Goal: Information Seeking & Learning: Check status

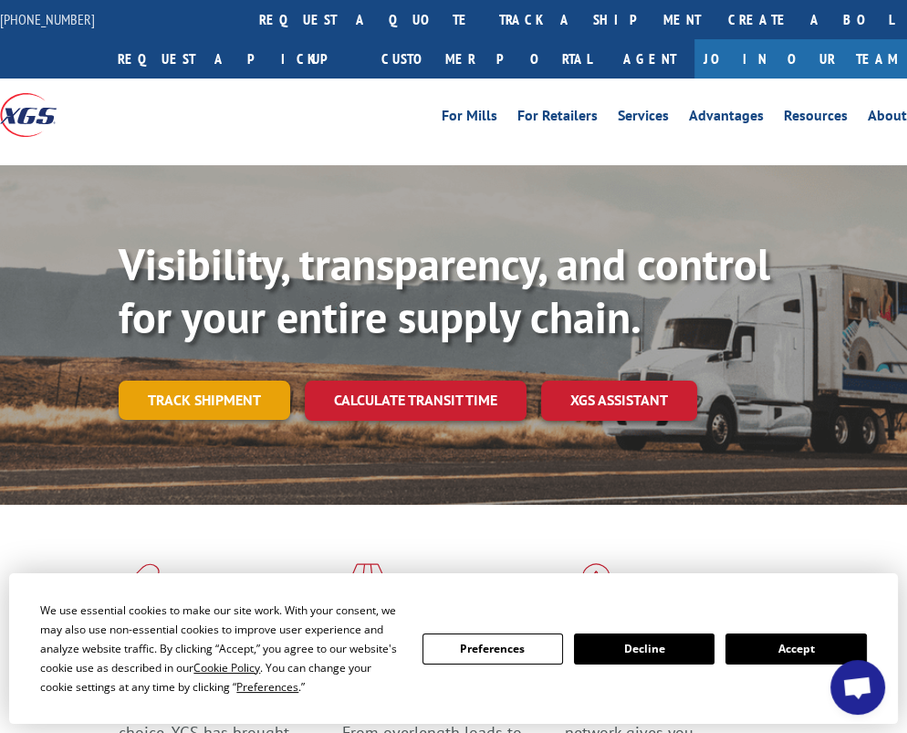
click at [177, 414] on link "Track shipment" at bounding box center [205, 400] width 172 height 38
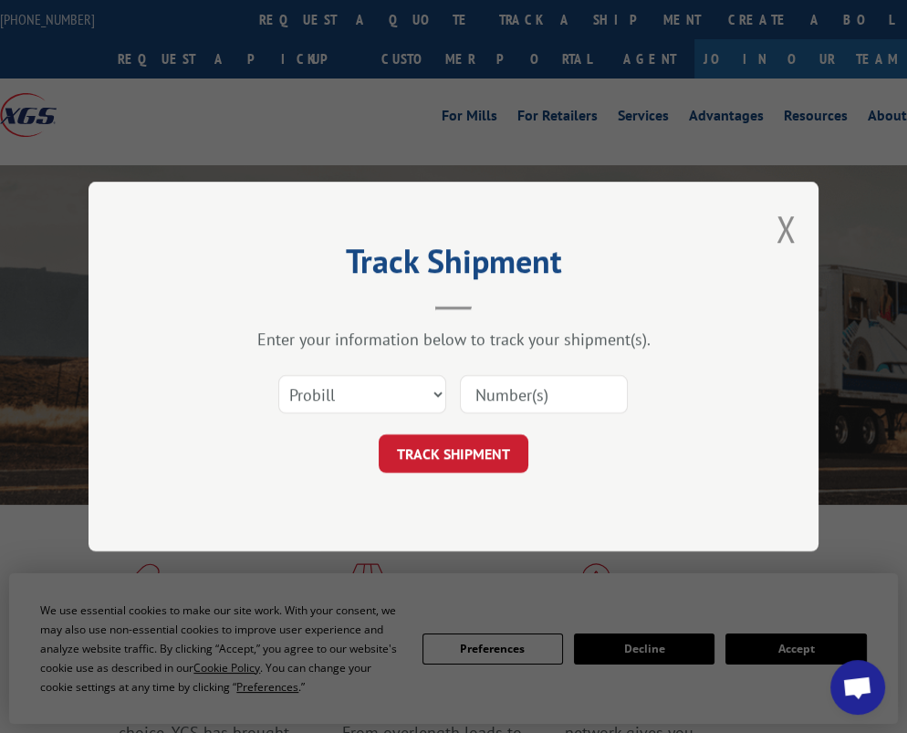
click at [498, 391] on input at bounding box center [544, 394] width 168 height 38
type input "17480493"
click at [463, 454] on button "TRACK SHIPMENT" at bounding box center [454, 453] width 150 height 38
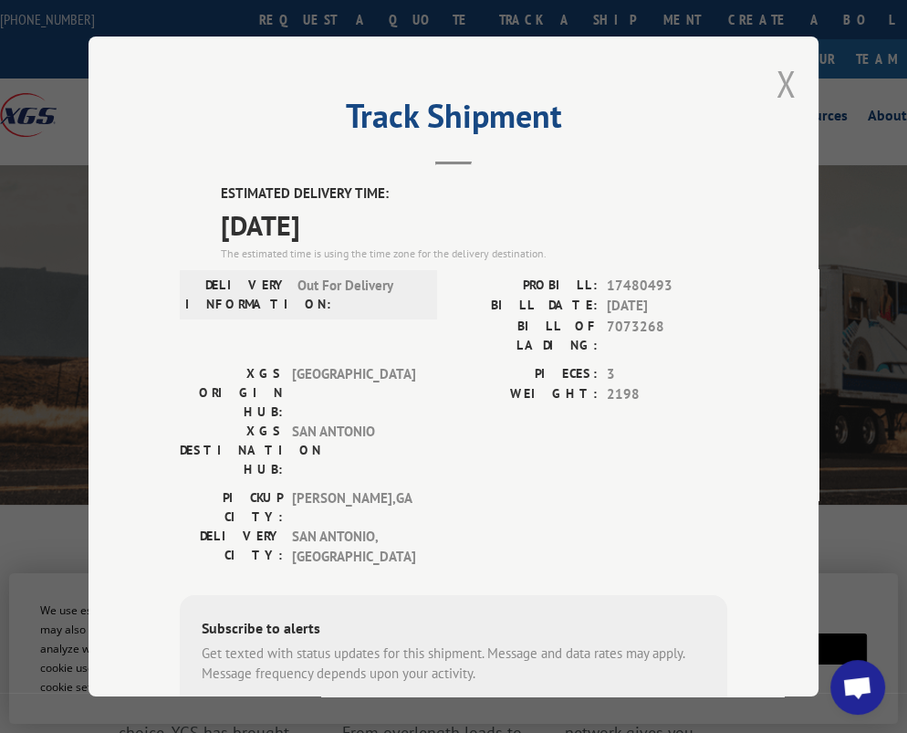
click at [776, 77] on button "Close modal" at bounding box center [786, 83] width 20 height 48
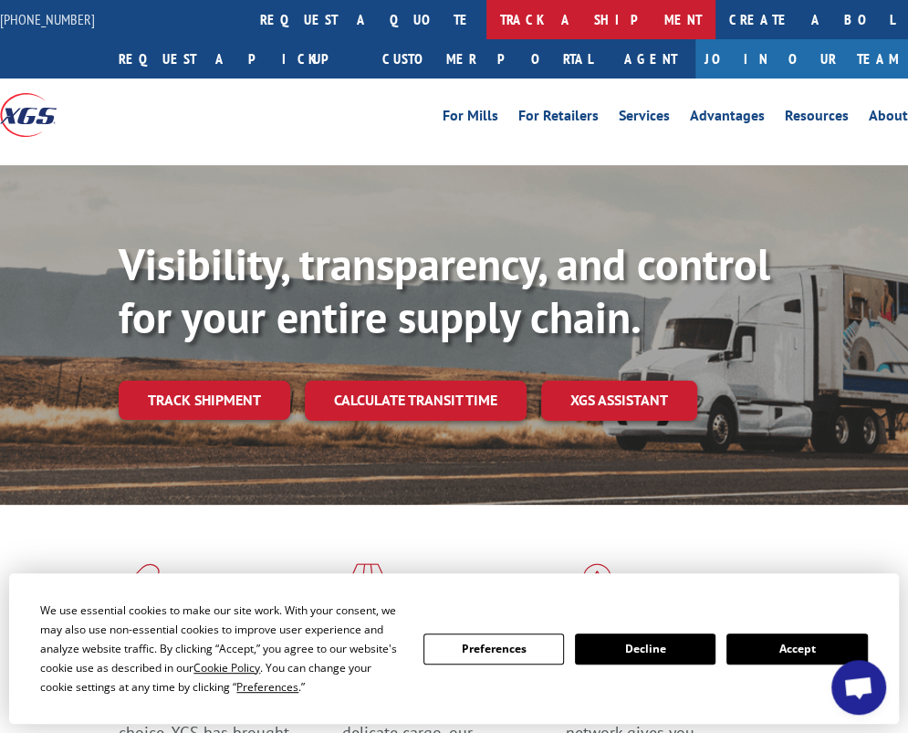
click at [486, 9] on link "track a shipment" at bounding box center [600, 19] width 229 height 39
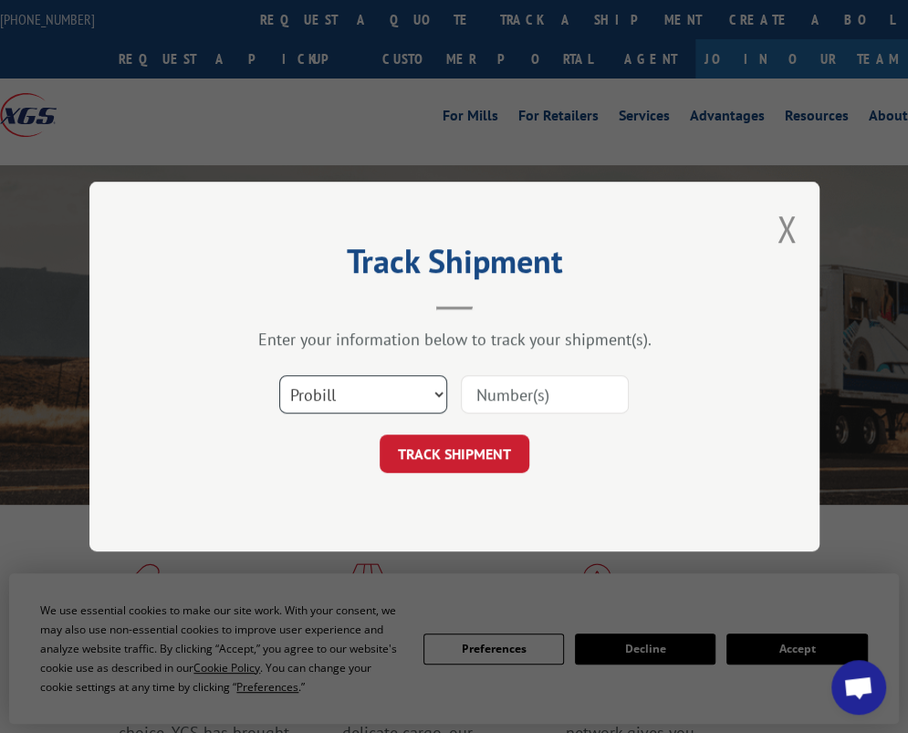
click at [440, 395] on select "Select category... Probill BOL PO" at bounding box center [363, 394] width 168 height 38
select select "bol"
click at [279, 375] on select "Select category... Probill BOL PO" at bounding box center [363, 394] width 168 height 38
click at [496, 392] on input at bounding box center [545, 394] width 168 height 38
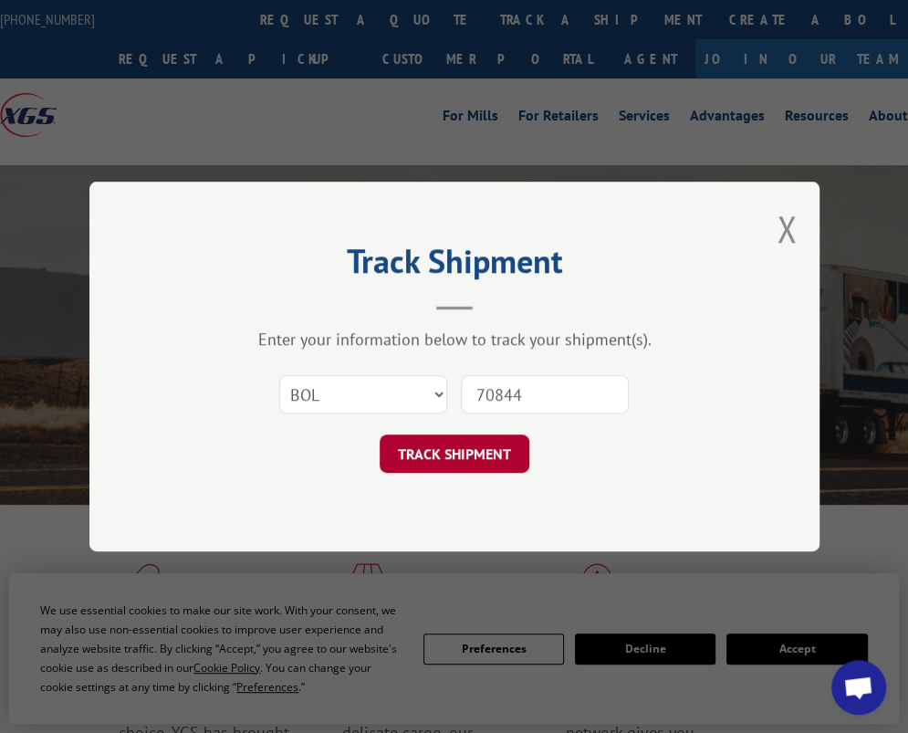
type input "7084421"
click at [441, 444] on button "TRACK SHIPMENT" at bounding box center [455, 453] width 150 height 38
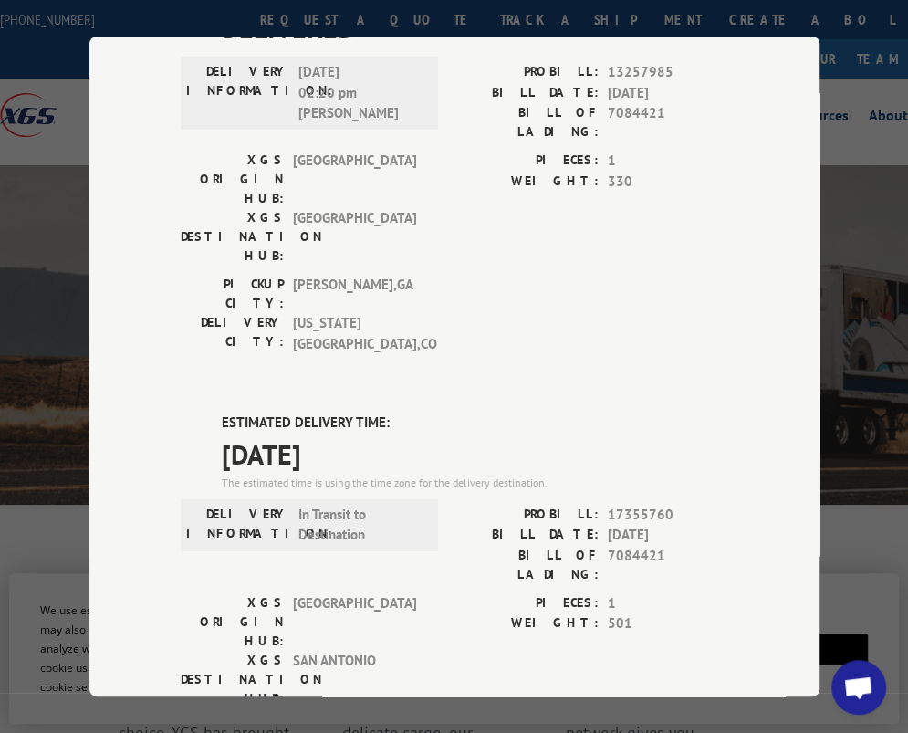
scroll to position [183, 0]
